Goal: Task Accomplishment & Management: Manage account settings

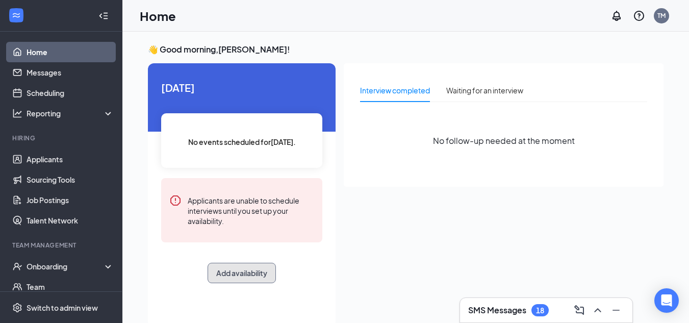
click at [231, 274] on button "Add availability" at bounding box center [241, 273] width 68 height 20
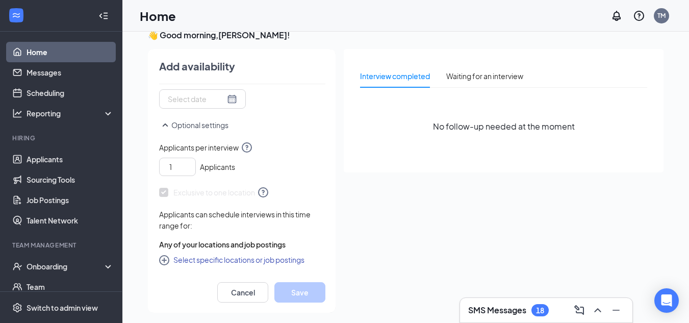
scroll to position [21, 0]
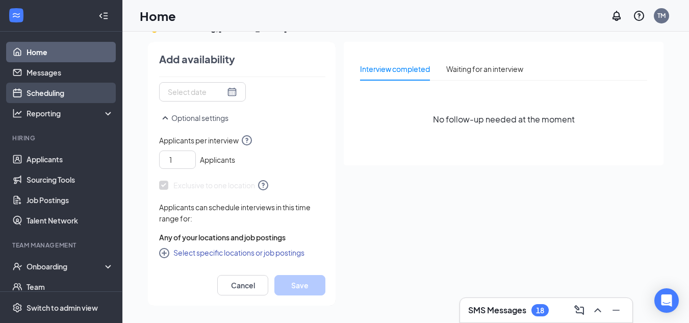
click at [54, 91] on link "Scheduling" at bounding box center [70, 93] width 87 height 20
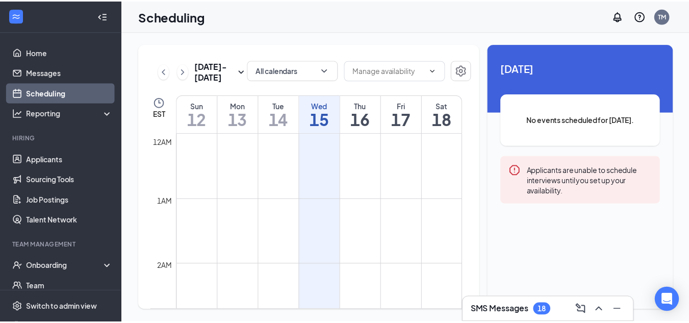
scroll to position [501, 0]
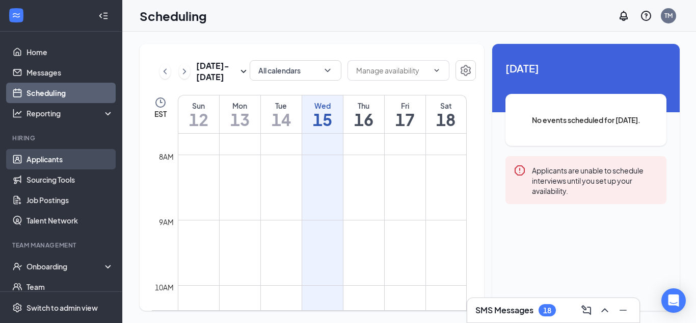
click at [58, 155] on link "Applicants" at bounding box center [70, 159] width 87 height 20
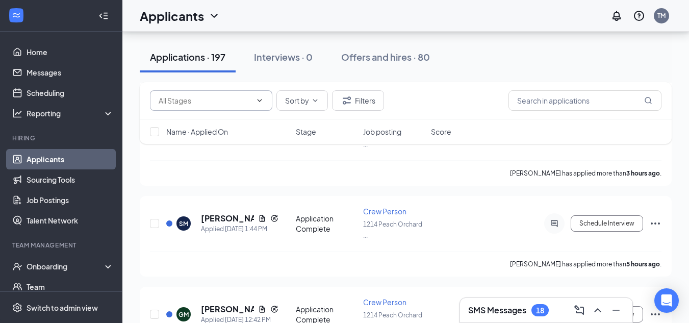
scroll to position [204, 0]
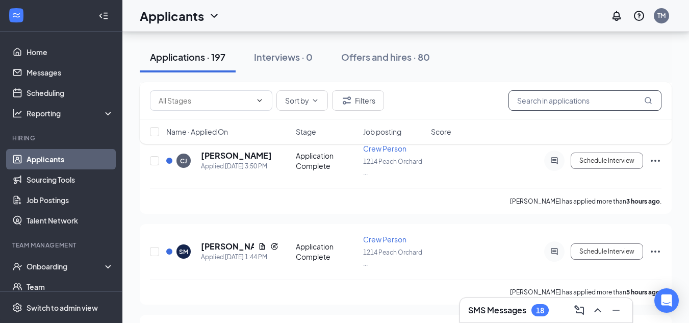
click at [579, 102] on input "text" at bounding box center [584, 100] width 153 height 20
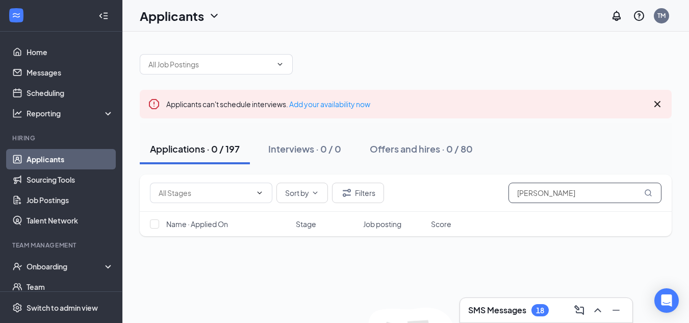
type input "[PERSON_NAME]"
drag, startPoint x: 574, startPoint y: 191, endPoint x: 497, endPoint y: 188, distance: 77.0
click at [497, 188] on div "Sort by Filters [PERSON_NAME]" at bounding box center [405, 193] width 511 height 20
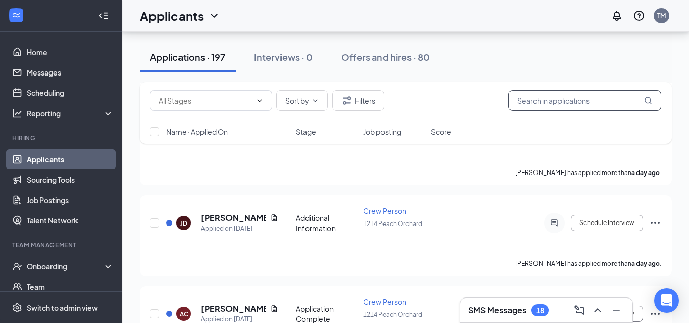
scroll to position [1122, 0]
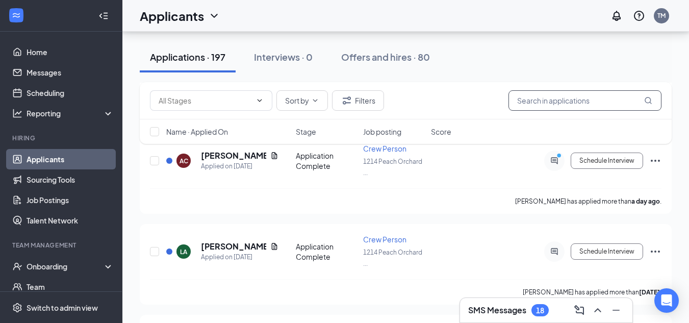
click at [525, 98] on input "text" at bounding box center [584, 100] width 153 height 20
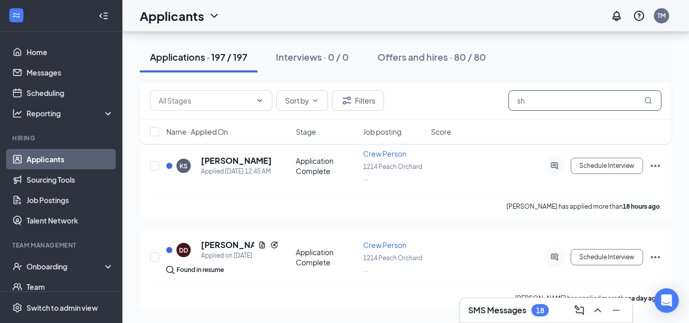
scroll to position [844, 0]
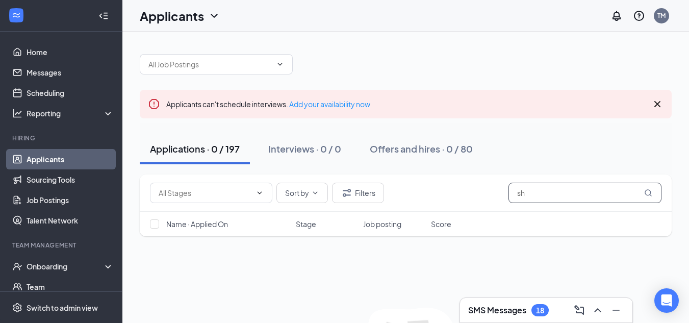
type input "s"
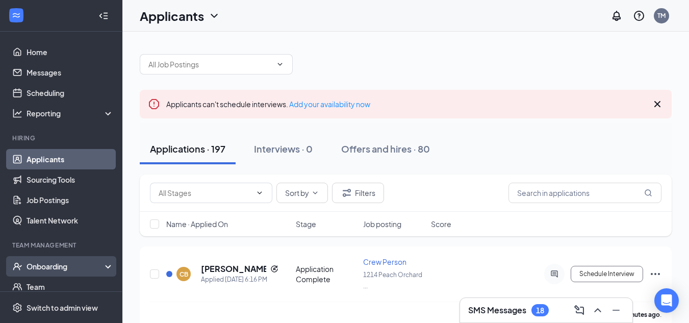
click at [77, 264] on div "Onboarding" at bounding box center [66, 266] width 79 height 10
click at [56, 282] on link "Overview" at bounding box center [70, 286] width 87 height 20
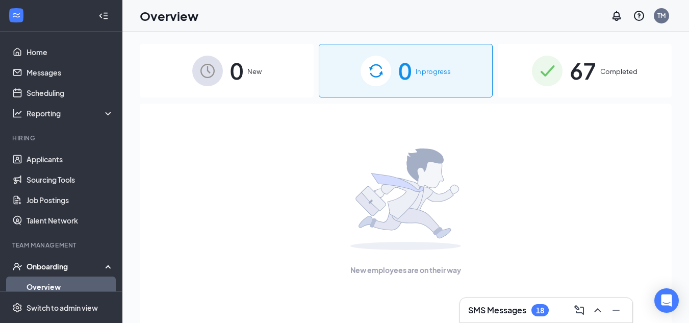
click at [588, 64] on span "67" at bounding box center [582, 70] width 27 height 35
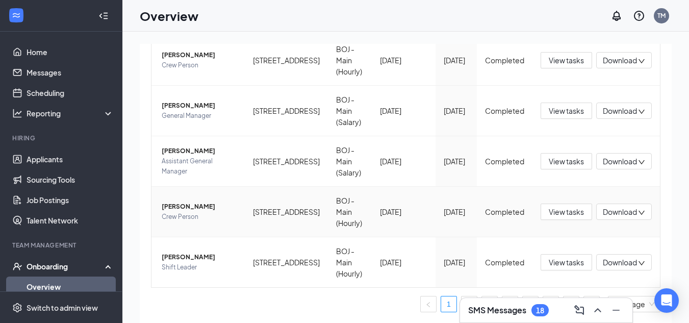
scroll to position [512, 0]
click at [461, 305] on link "2" at bounding box center [468, 303] width 15 height 15
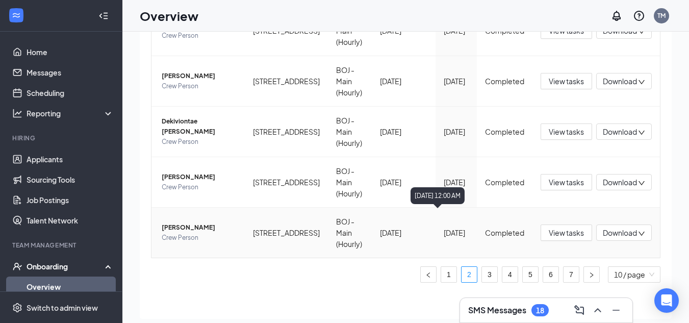
scroll to position [46, 0]
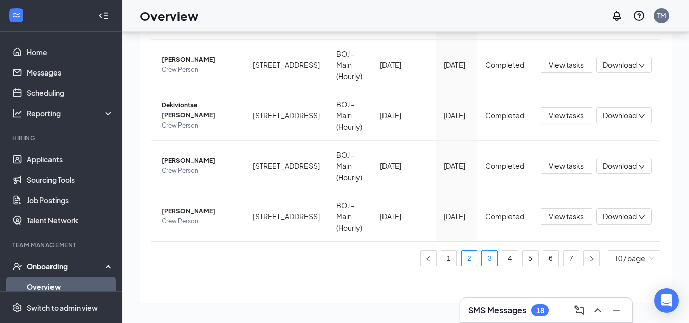
click at [482, 259] on link "3" at bounding box center [489, 257] width 15 height 15
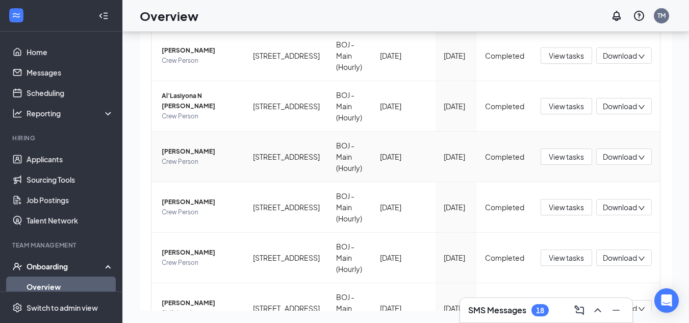
scroll to position [512, 0]
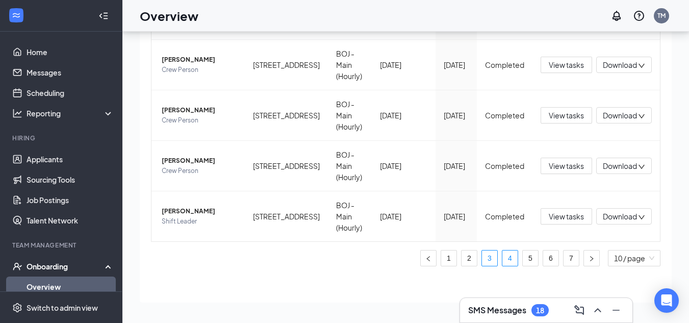
click at [502, 261] on link "4" at bounding box center [509, 257] width 15 height 15
click at [525, 257] on link "5" at bounding box center [530, 257] width 15 height 15
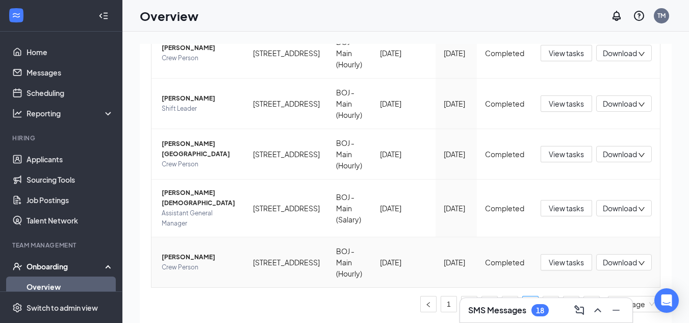
scroll to position [46, 0]
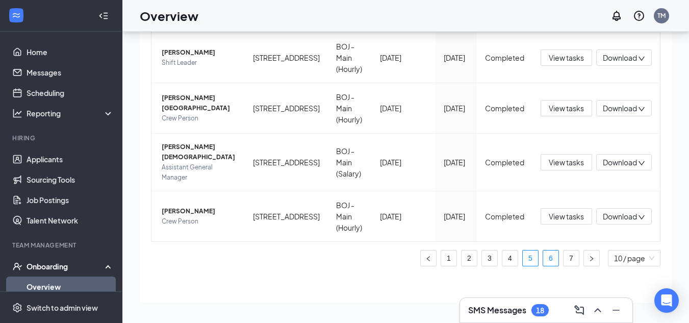
click at [543, 258] on link "6" at bounding box center [550, 257] width 15 height 15
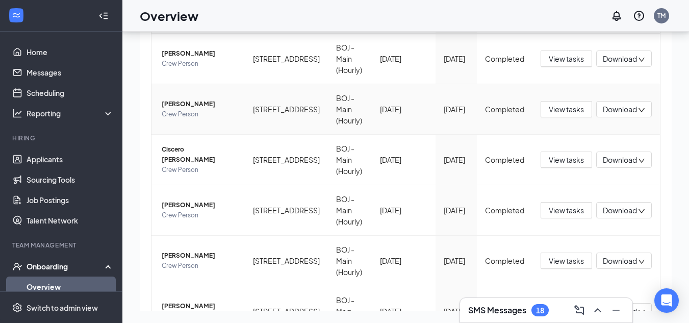
scroll to position [512, 0]
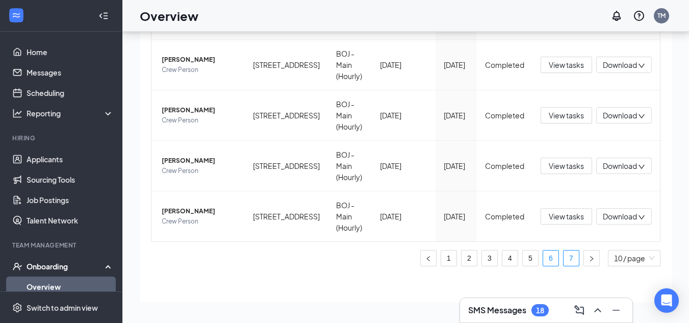
click at [563, 258] on link "7" at bounding box center [570, 257] width 15 height 15
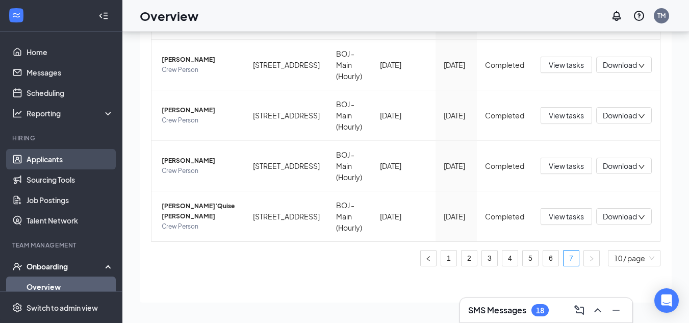
click at [36, 156] on link "Applicants" at bounding box center [70, 159] width 87 height 20
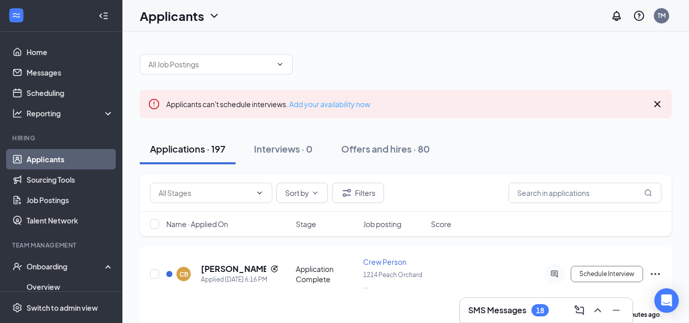
click at [316, 101] on link "Add your availability now" at bounding box center [329, 103] width 81 height 9
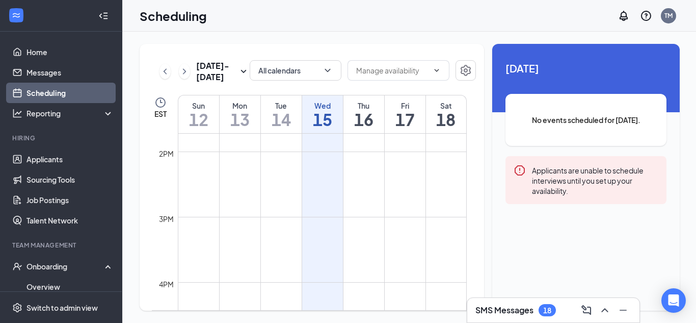
scroll to position [909, 0]
click at [321, 166] on td at bounding box center [322, 162] width 289 height 16
click at [363, 178] on td at bounding box center [322, 179] width 289 height 16
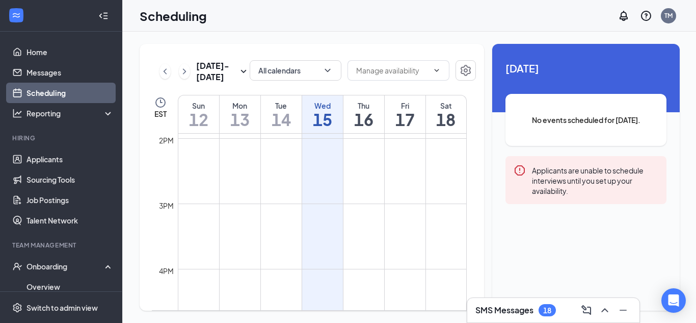
click at [363, 178] on td at bounding box center [322, 179] width 289 height 16
click at [369, 114] on h1 "16" at bounding box center [364, 119] width 41 height 17
click at [367, 159] on td at bounding box center [322, 162] width 289 height 16
click at [365, 164] on td at bounding box center [322, 162] width 289 height 16
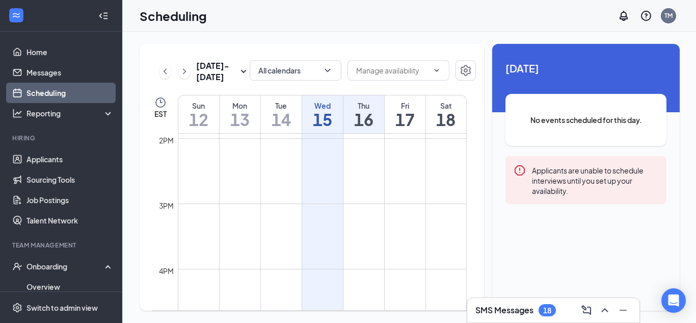
click at [365, 164] on td at bounding box center [322, 162] width 289 height 16
click at [366, 164] on td at bounding box center [322, 171] width 289 height 16
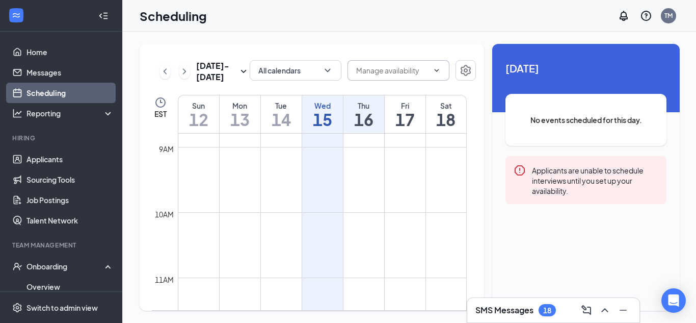
click at [436, 68] on icon "ChevronDown" at bounding box center [437, 70] width 8 height 8
click at [325, 68] on icon "ChevronDown" at bounding box center [328, 70] width 10 height 10
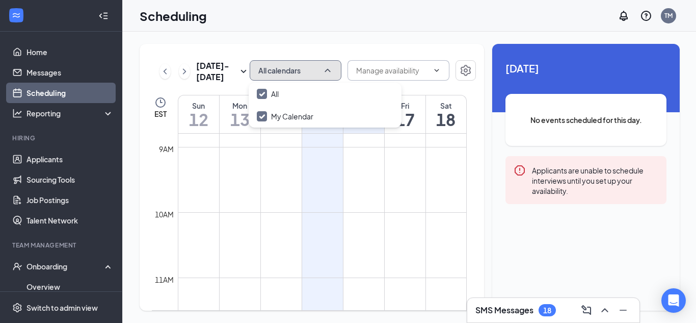
click at [325, 68] on icon "ChevronUp" at bounding box center [328, 70] width 10 height 10
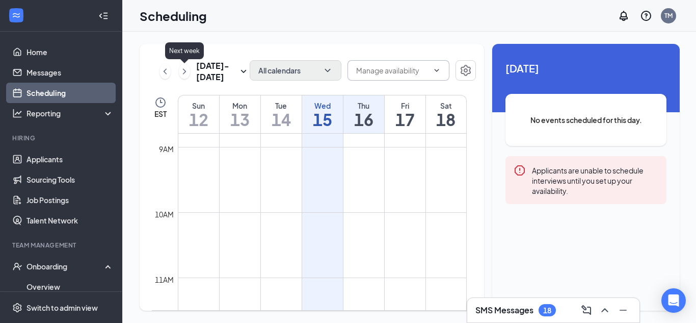
click at [181, 67] on icon "ChevronRight" at bounding box center [184, 71] width 10 height 12
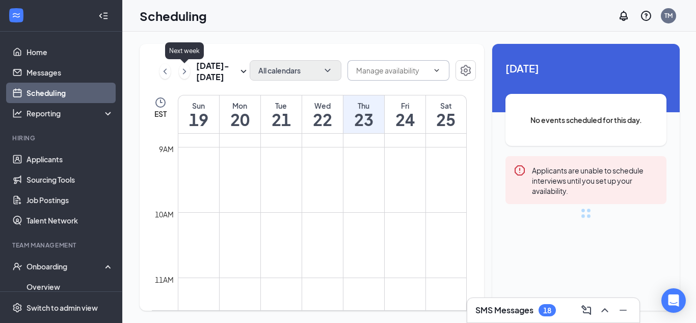
scroll to position [501, 0]
click at [161, 68] on icon "ChevronLeft" at bounding box center [165, 71] width 10 height 12
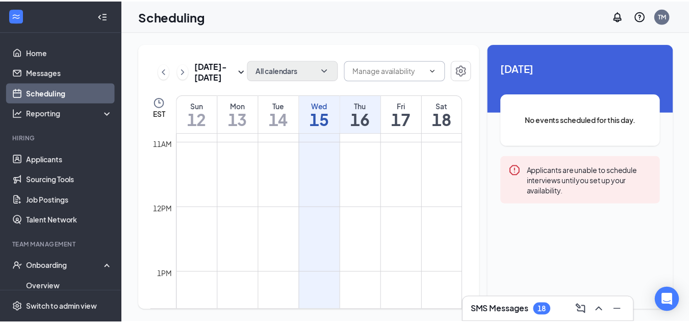
scroll to position [574, 0]
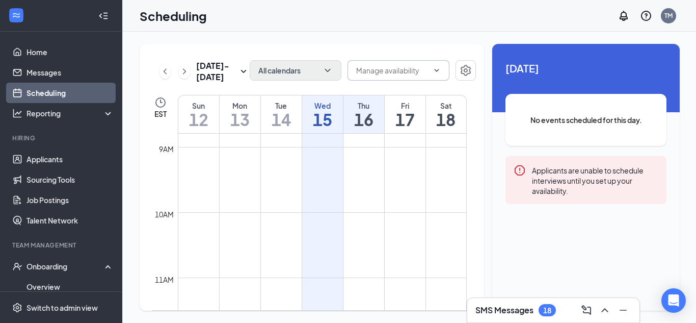
click at [65, 93] on link "Scheduling" at bounding box center [70, 93] width 87 height 20
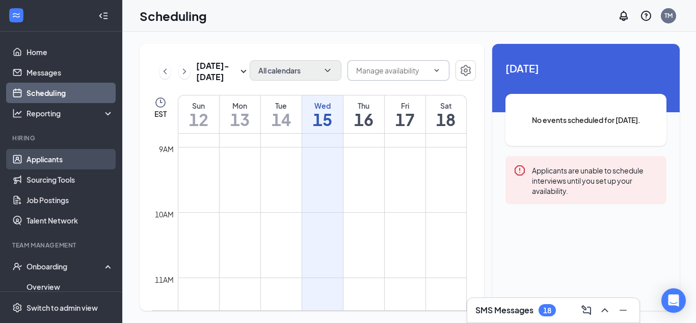
click at [62, 162] on link "Applicants" at bounding box center [70, 159] width 87 height 20
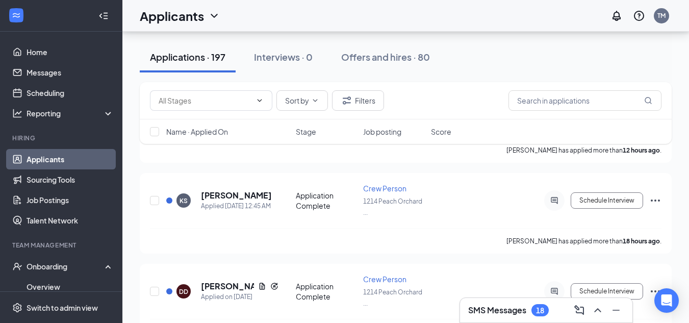
scroll to position [816, 0]
